Goal: Navigation & Orientation: Find specific page/section

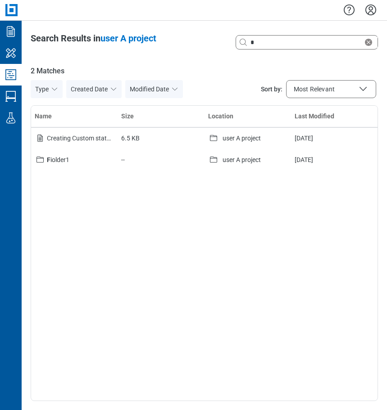
select select "**********"
click at [13, 75] on icon "Studio Projects" at bounding box center [11, 75] width 14 height 14
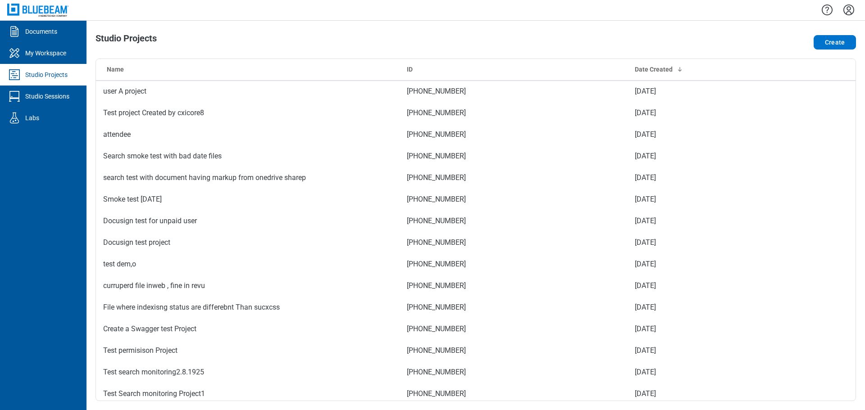
click at [387, 32] on div "Studio Projects Create Name ID Date Created user A project 956-347-743 [DATE] T…" at bounding box center [476, 216] width 779 height 390
